Goal: Task Accomplishment & Management: Manage account settings

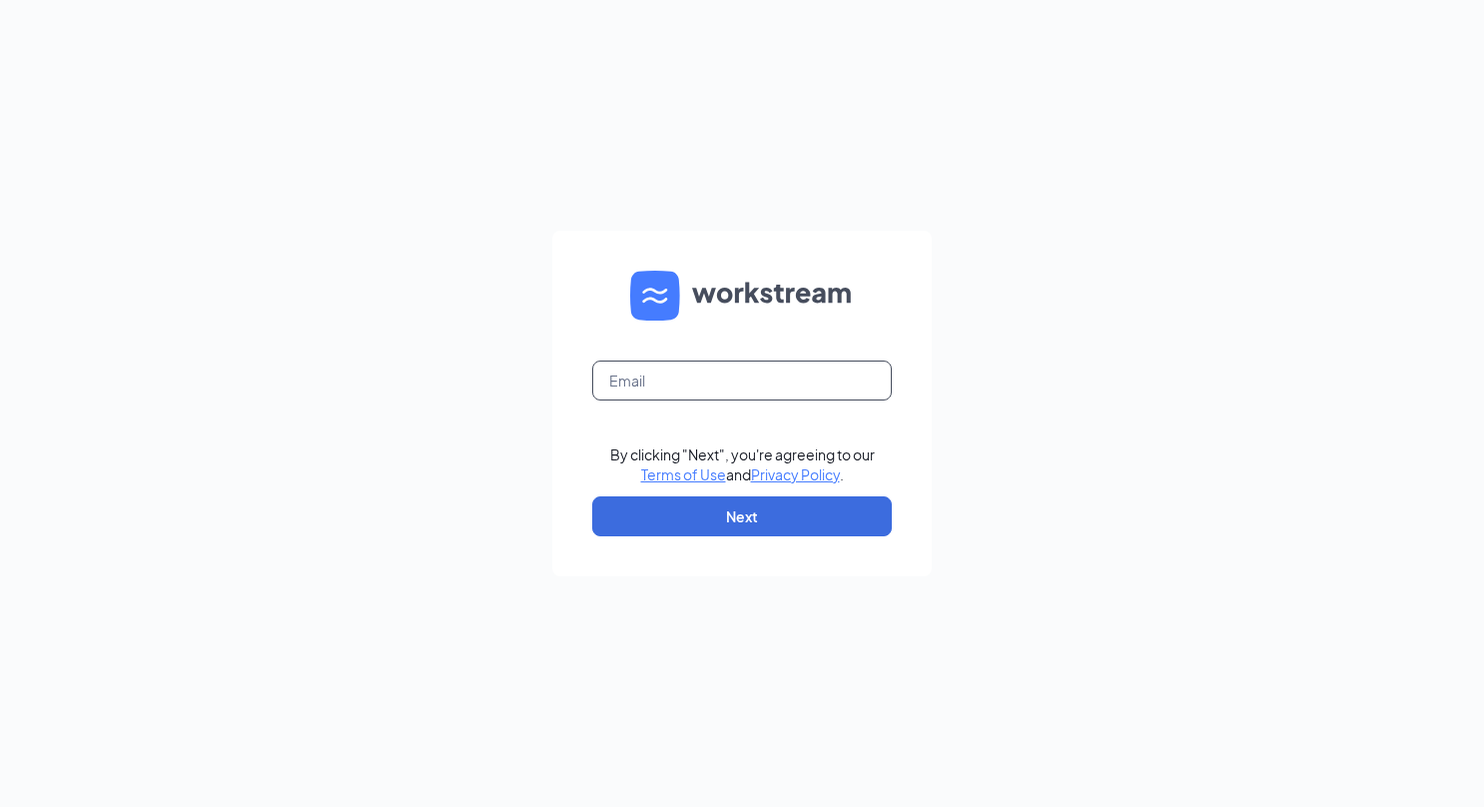
click at [796, 381] on input "text" at bounding box center [742, 380] width 300 height 40
type input "[PERSON_NAME][EMAIL_ADDRESS][DOMAIN_NAME]"
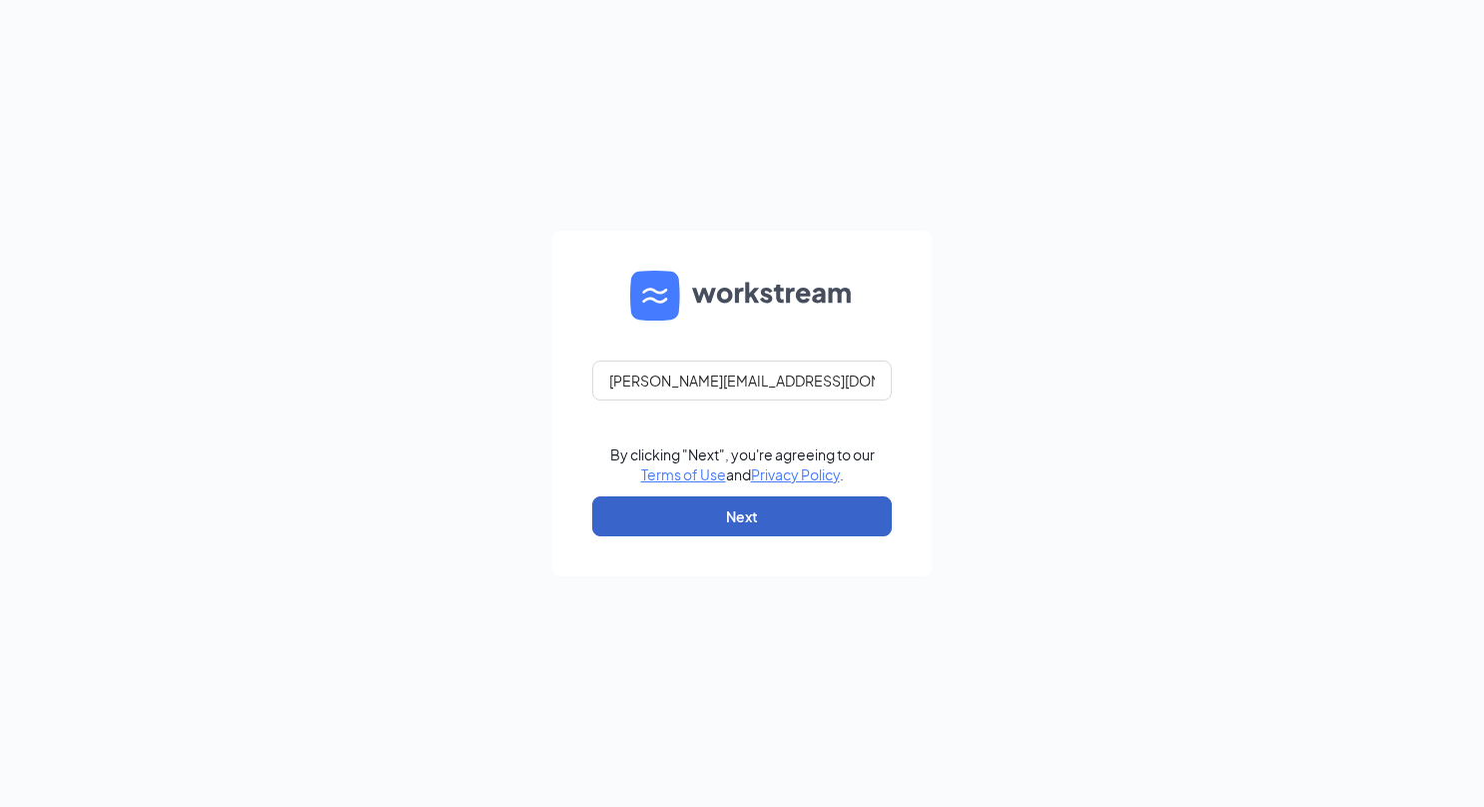
click at [773, 509] on button "Next" at bounding box center [742, 516] width 300 height 40
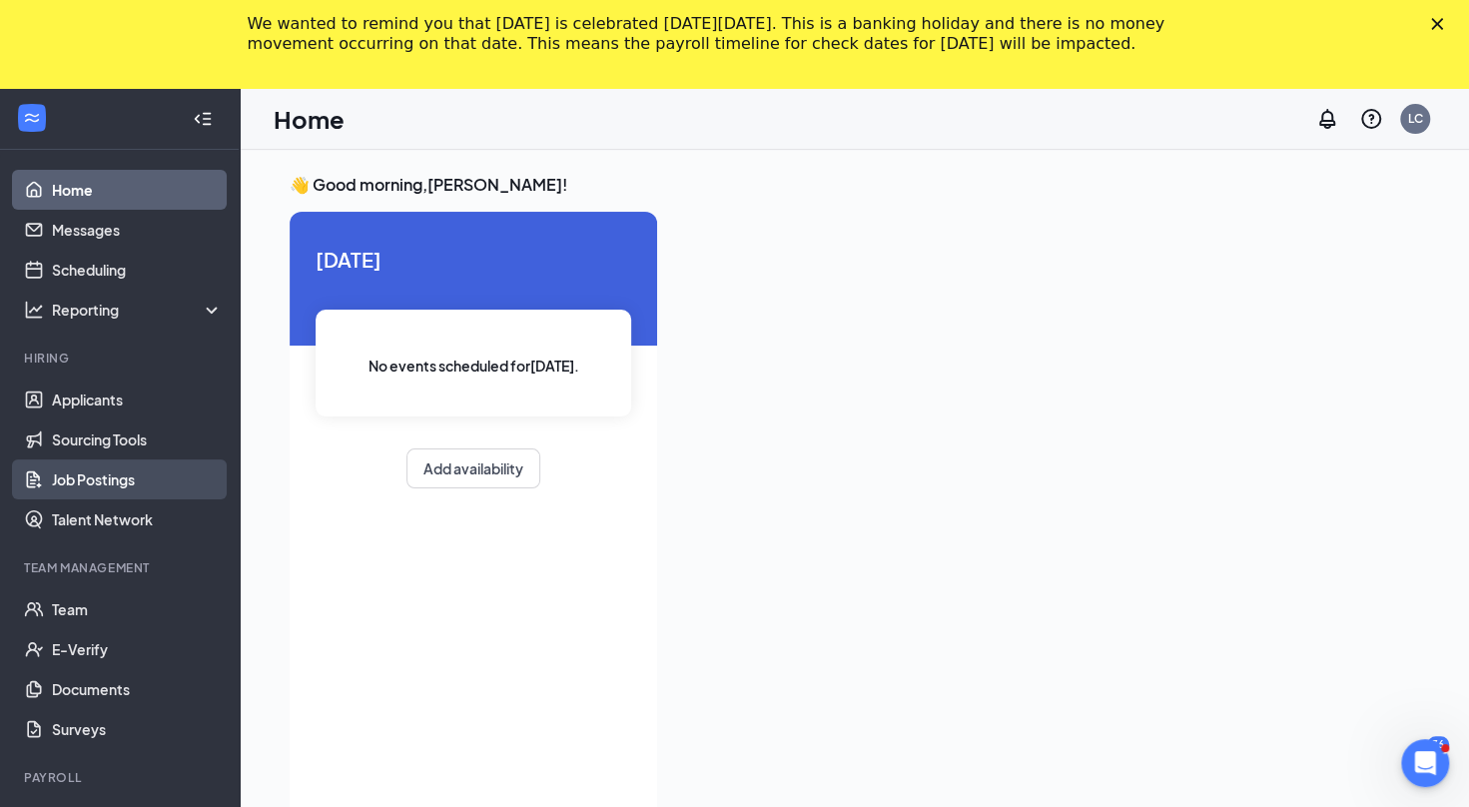
click at [124, 475] on link "Job Postings" at bounding box center [137, 479] width 171 height 40
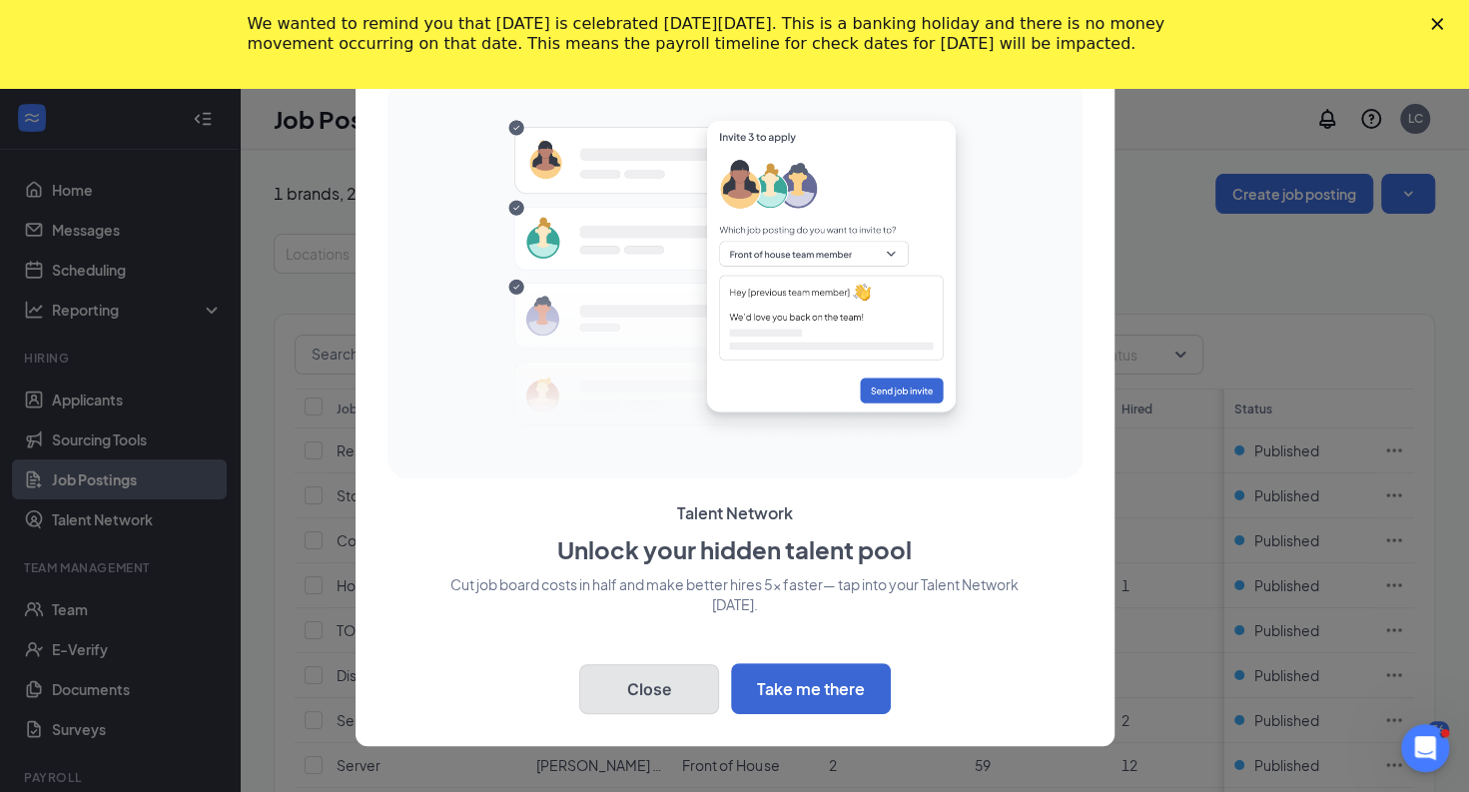
click at [677, 699] on button "Close" at bounding box center [649, 689] width 140 height 50
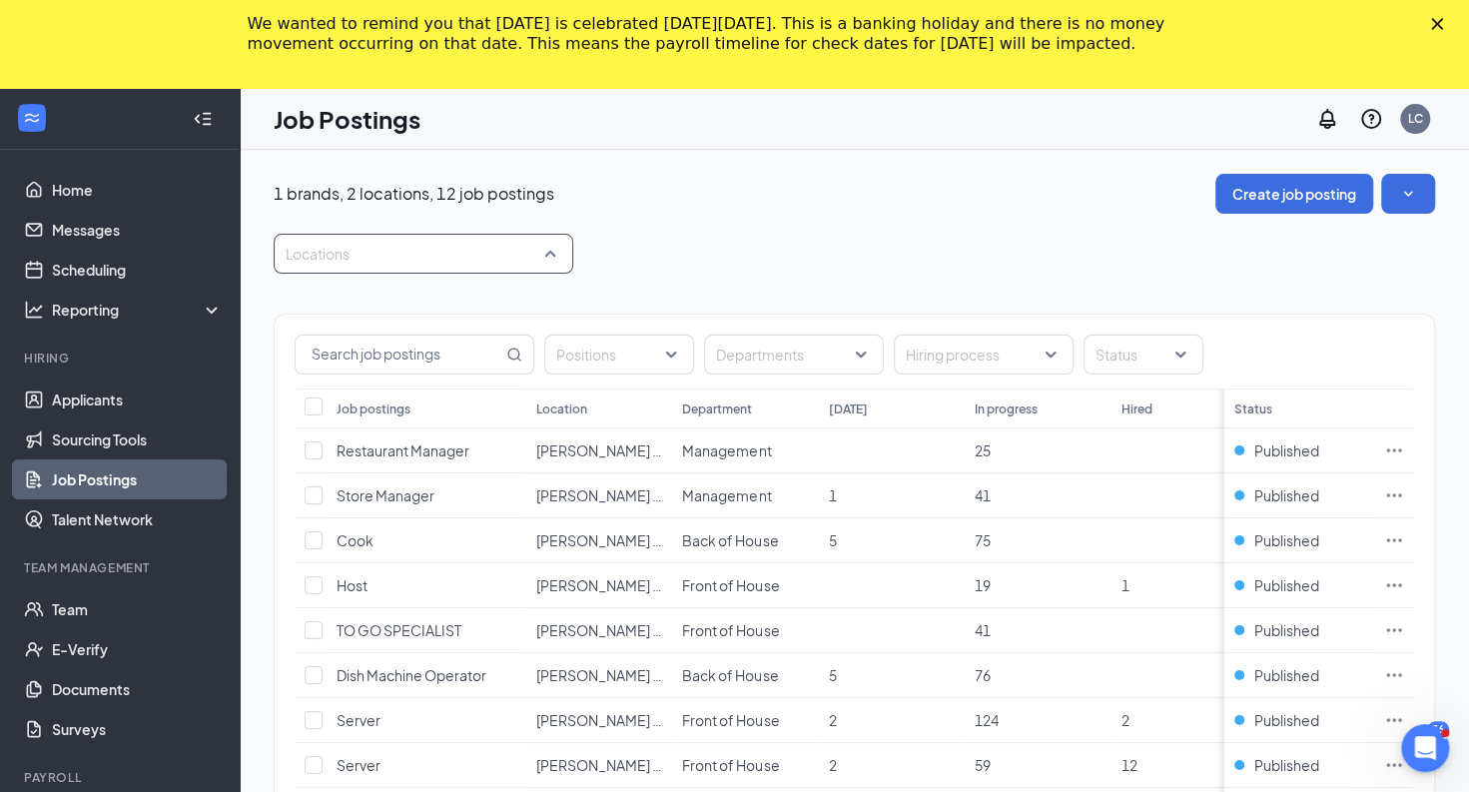
click at [551, 271] on div "Locations" at bounding box center [424, 254] width 300 height 40
click at [397, 401] on span "Alvarez SC 599" at bounding box center [398, 399] width 162 height 18
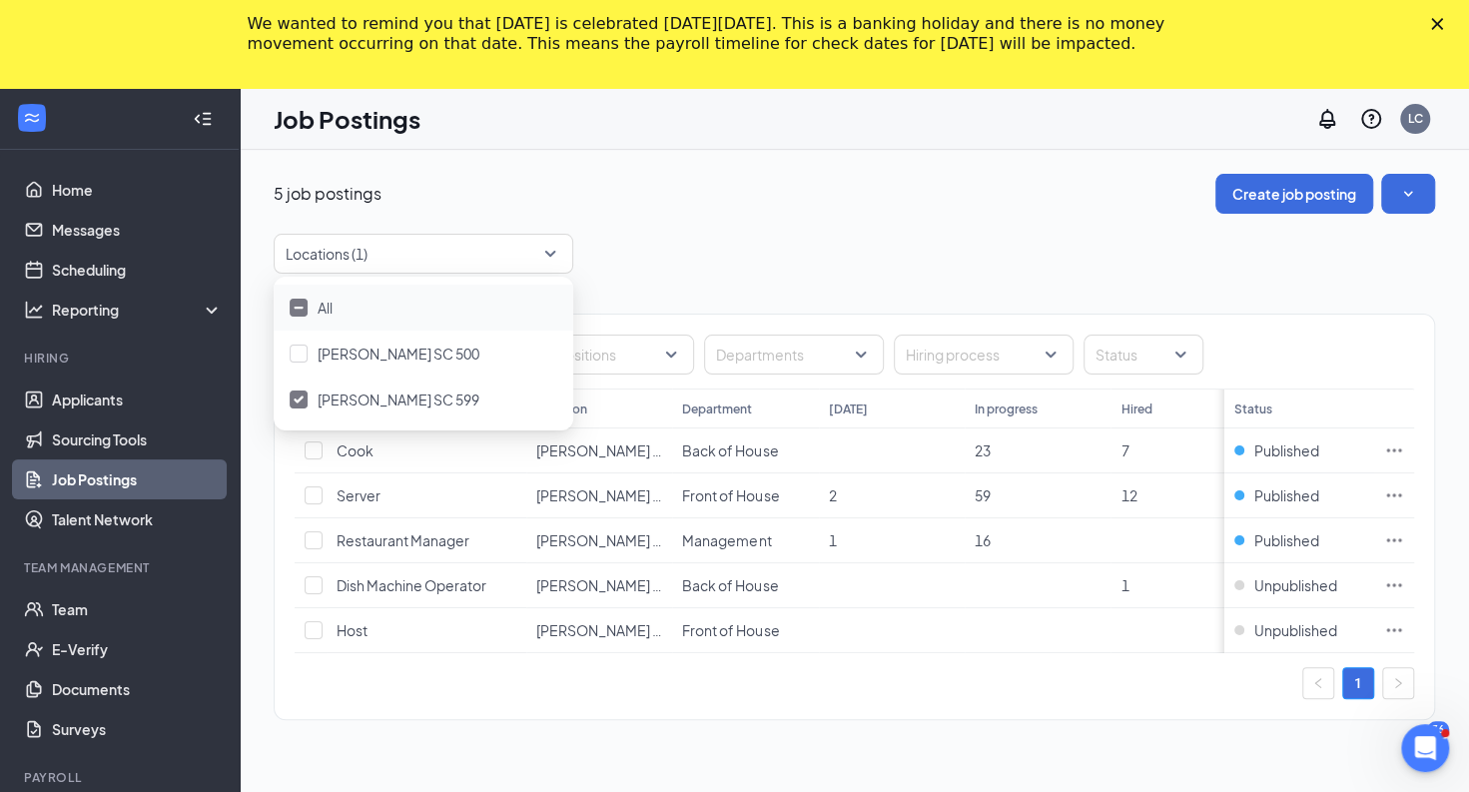
click at [712, 161] on div "5 job postings Create job posting Locations (1) Positions Departments Hiring pr…" at bounding box center [854, 457] width 1229 height 614
click at [1404, 581] on icon "Ellipses" at bounding box center [1394, 585] width 20 height 20
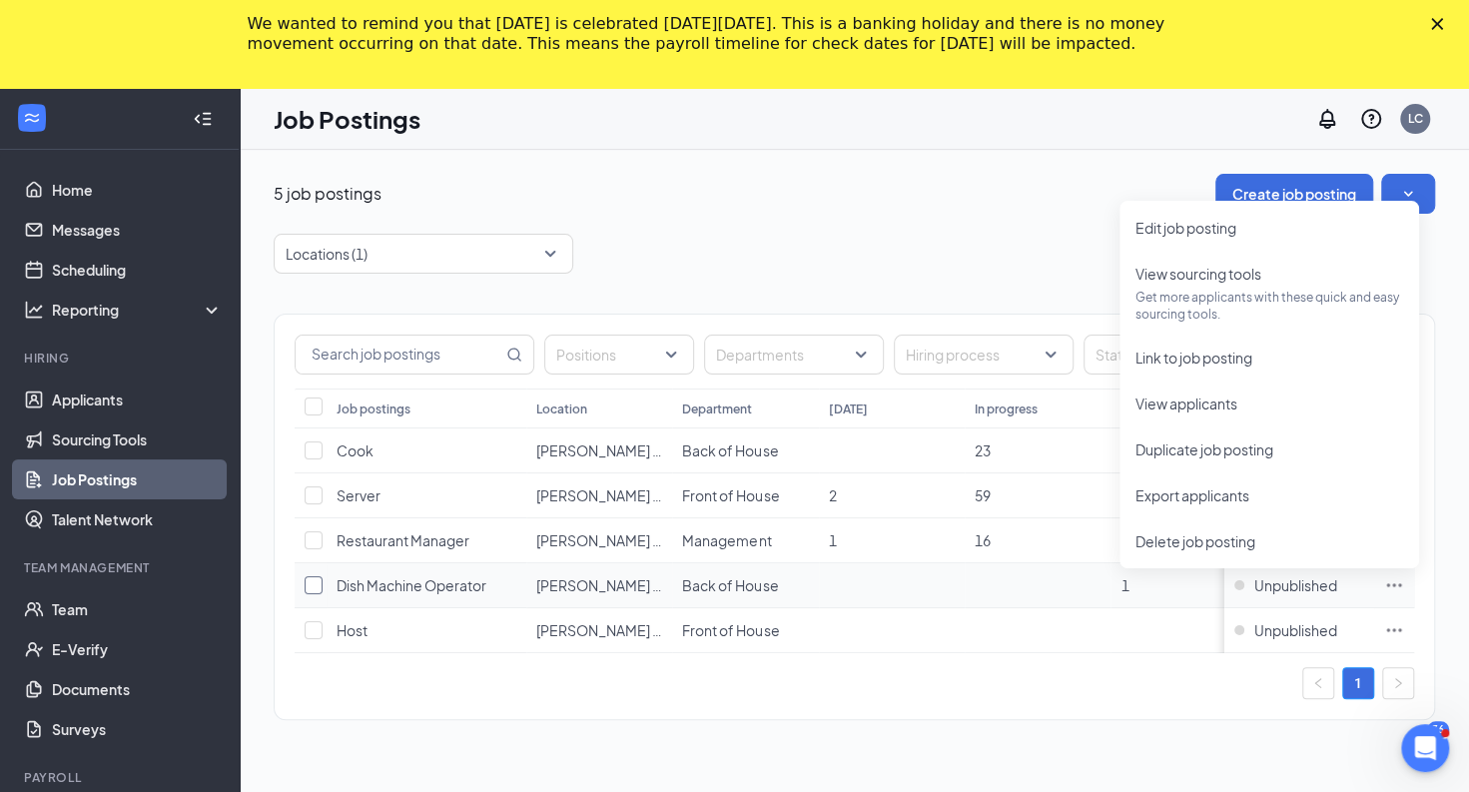
click at [315, 581] on input "checkbox" at bounding box center [314, 585] width 18 height 18
checkbox input "true"
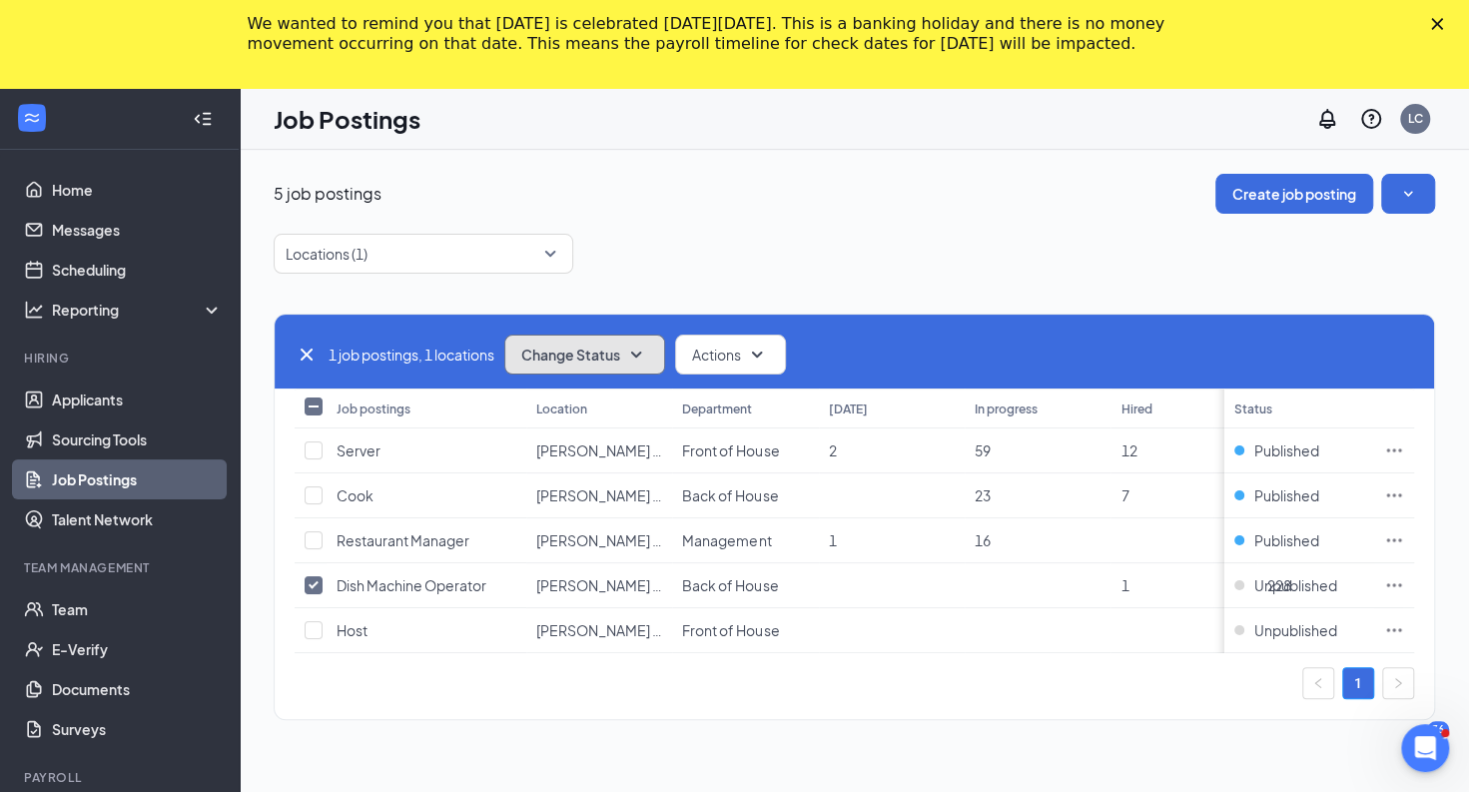
click at [640, 359] on icon "SmallChevronDown" at bounding box center [636, 354] width 24 height 24
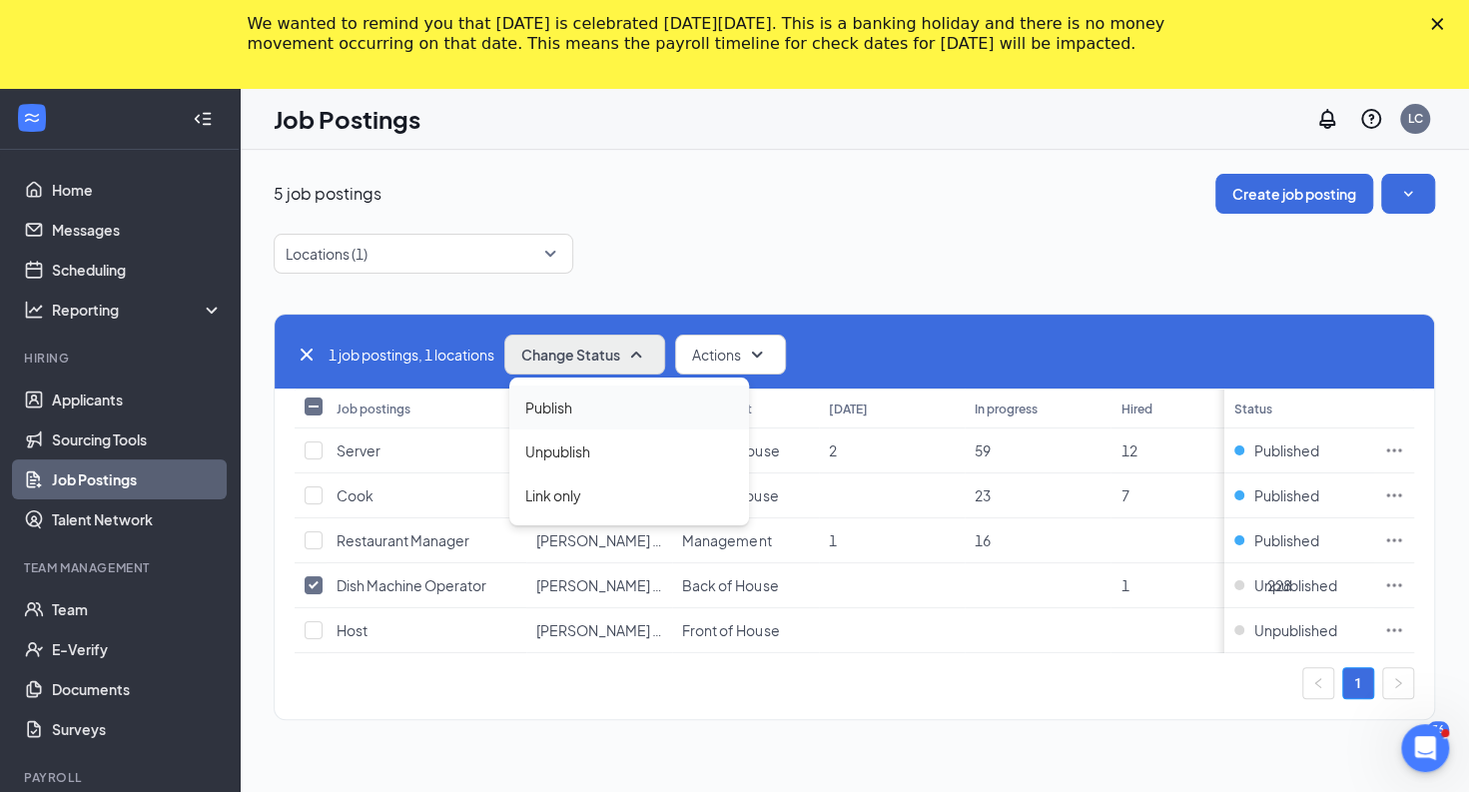
click at [599, 408] on div "Publish" at bounding box center [629, 407] width 240 height 44
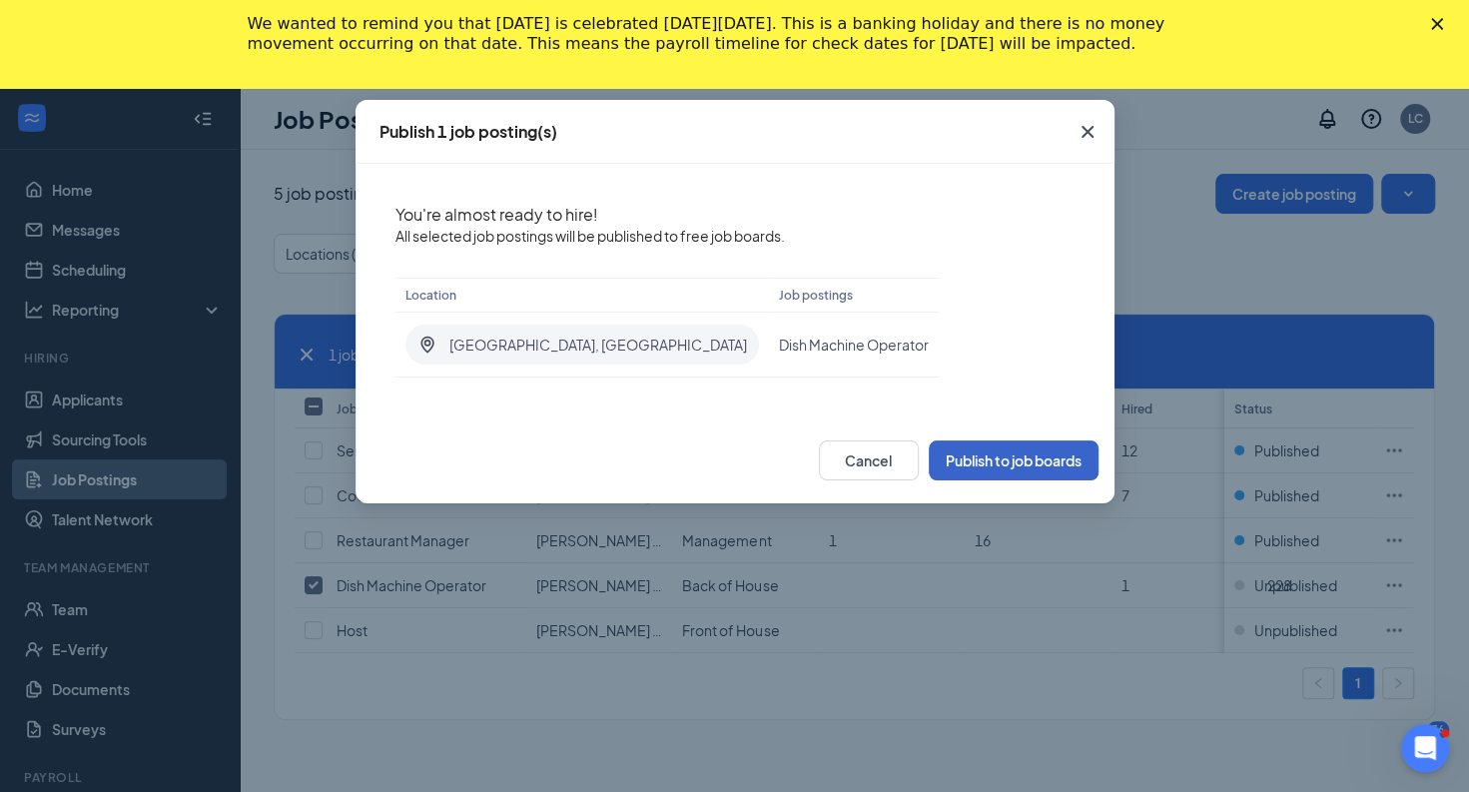
click at [992, 455] on button "Publish to job boards" at bounding box center [1014, 460] width 170 height 40
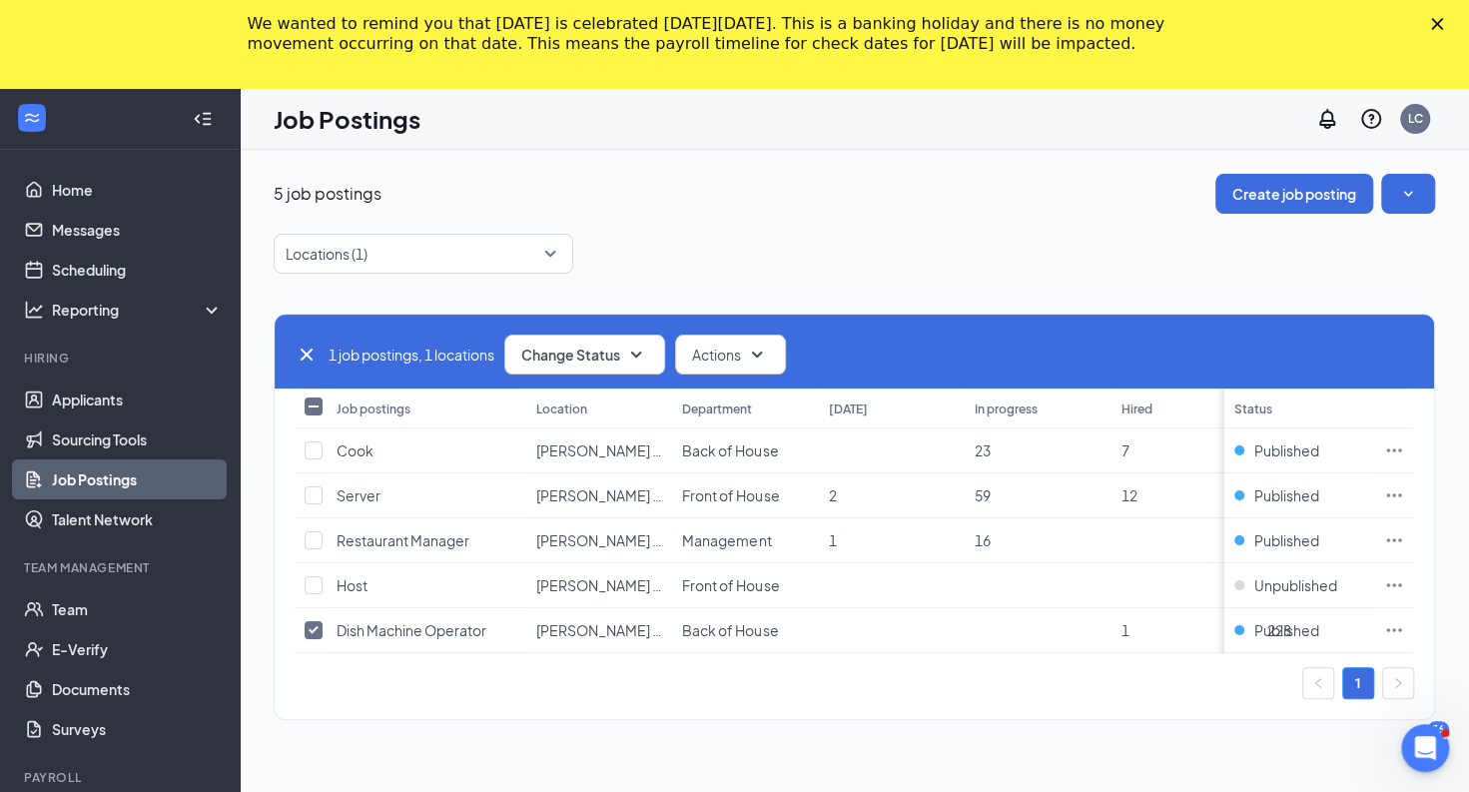
click at [1006, 200] on div "5 job postings Create job posting" at bounding box center [854, 194] width 1161 height 40
click at [613, 489] on span "Alvarez SC 599" at bounding box center [617, 495] width 162 height 18
click at [100, 609] on link "Team" at bounding box center [137, 609] width 171 height 40
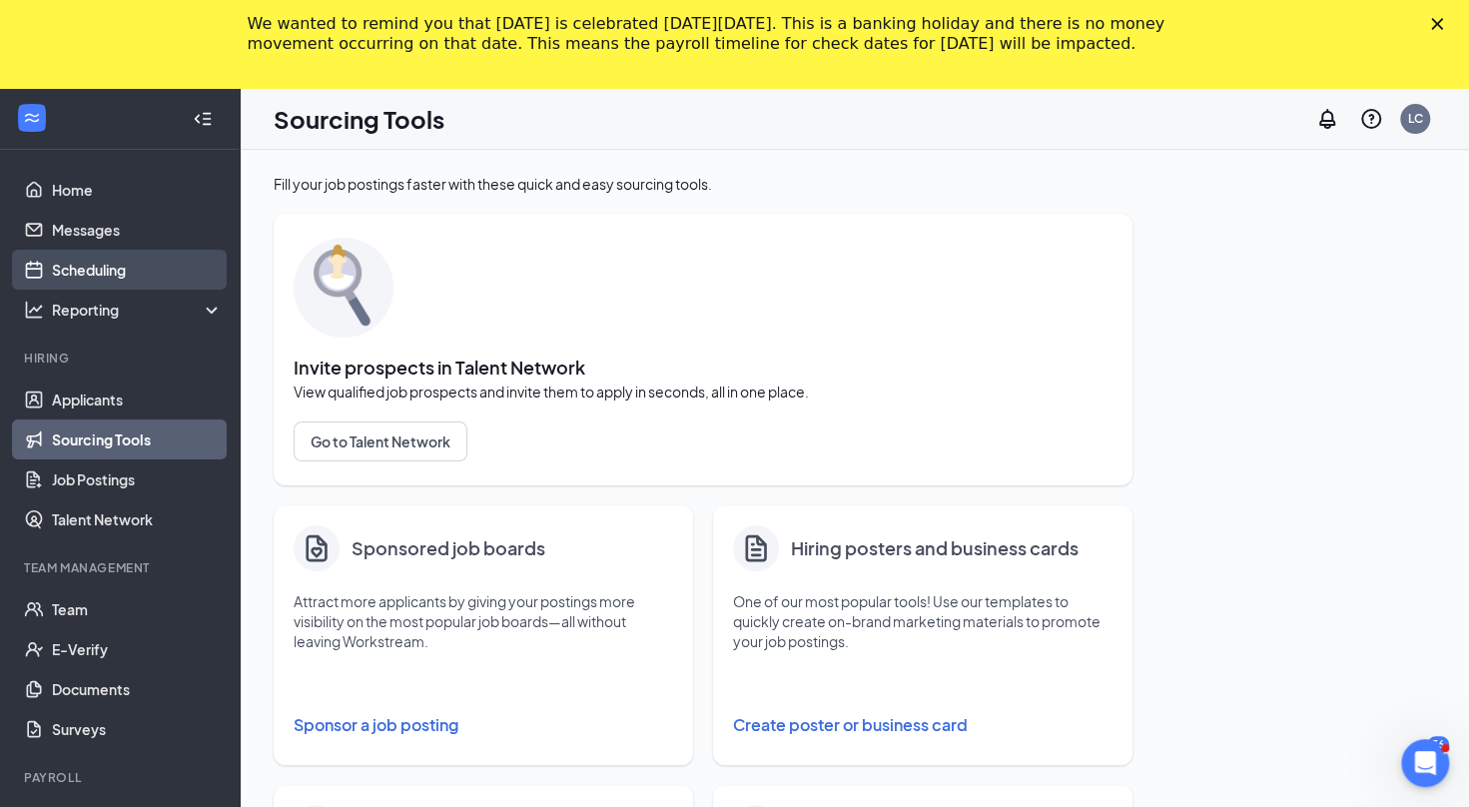
click at [115, 279] on link "Scheduling" at bounding box center [137, 270] width 171 height 40
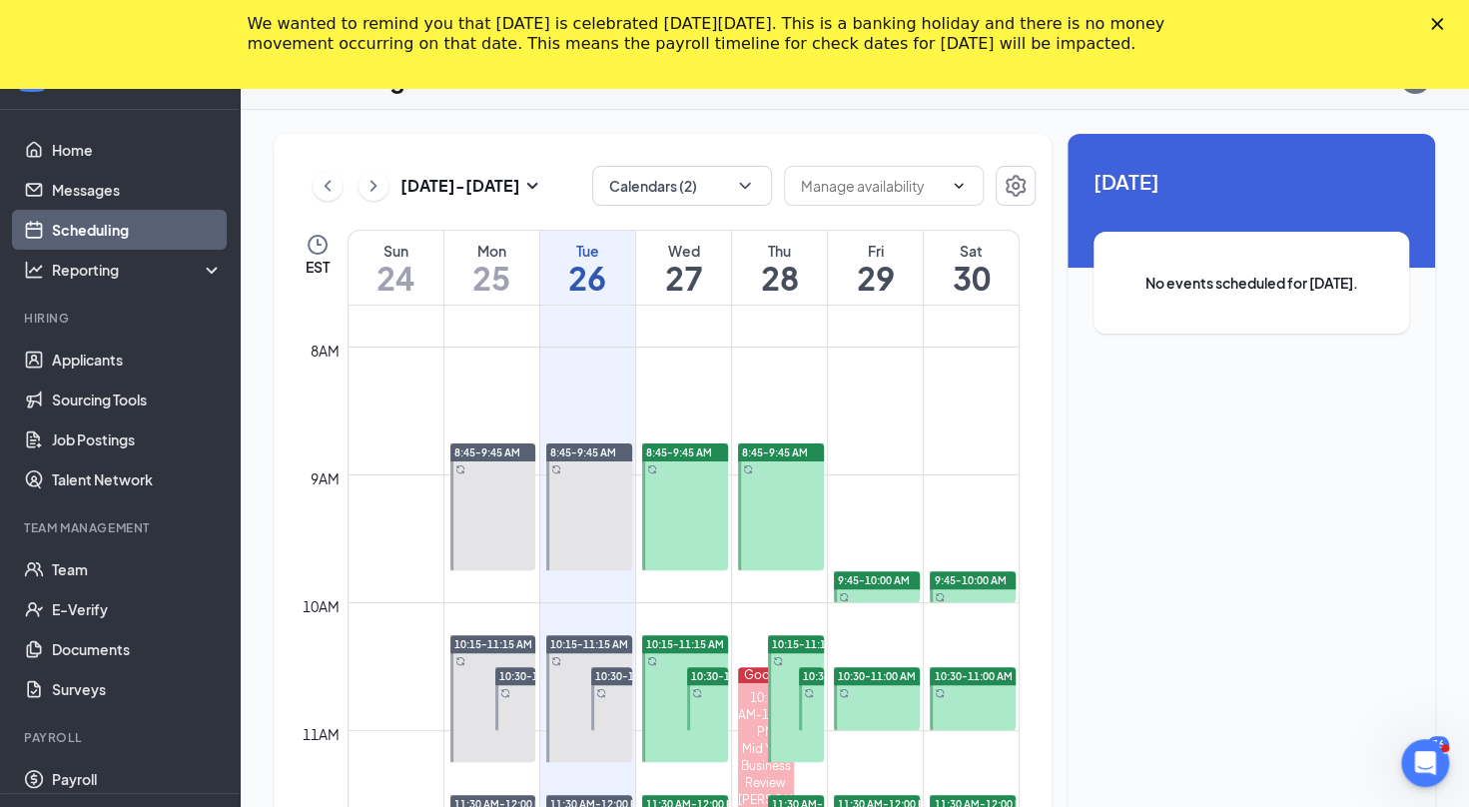
scroll to position [88, 0]
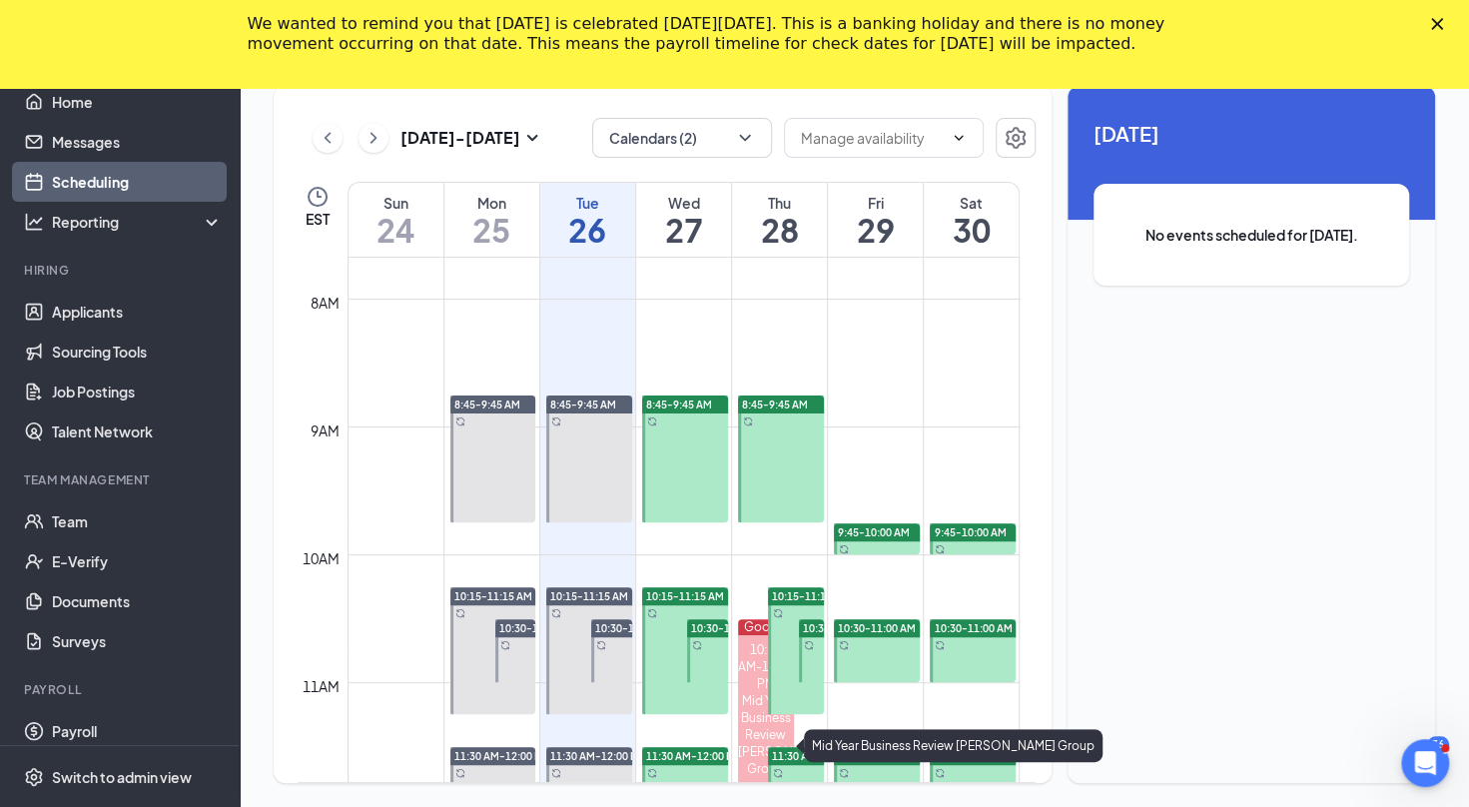
click at [759, 695] on div "Mid Year Business Review Javier Alvarez Group" at bounding box center [766, 734] width 56 height 85
